Goal: Transaction & Acquisition: Purchase product/service

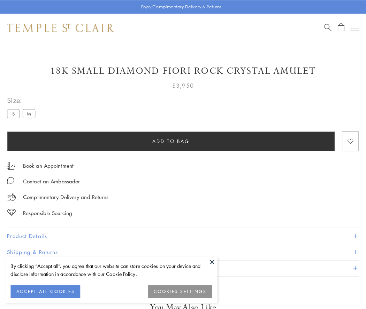
scroll to position [0, 0]
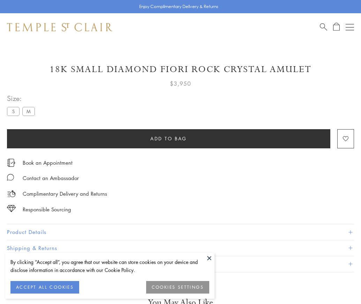
click at [168, 138] on span "Add to bag" at bounding box center [168, 139] width 37 height 8
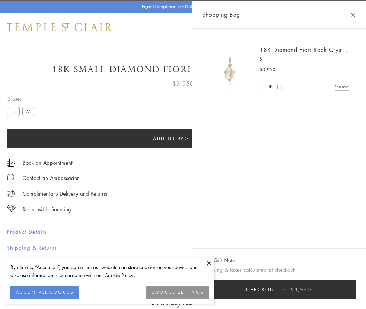
click at [283, 290] on button "Checkout $3,950" at bounding box center [278, 290] width 153 height 18
